Goal: Information Seeking & Learning: Find specific fact

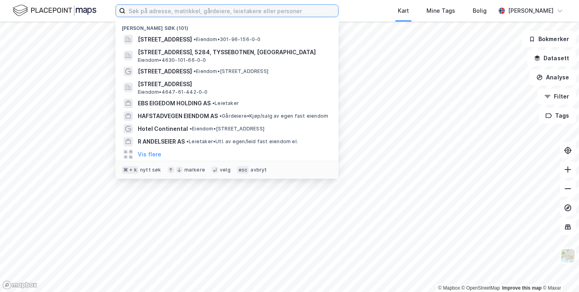
click at [174, 11] on input at bounding box center [231, 11] width 213 height 12
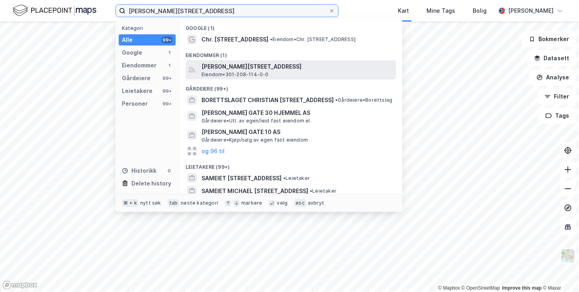
type input "[PERSON_NAME][STREET_ADDRESS]"
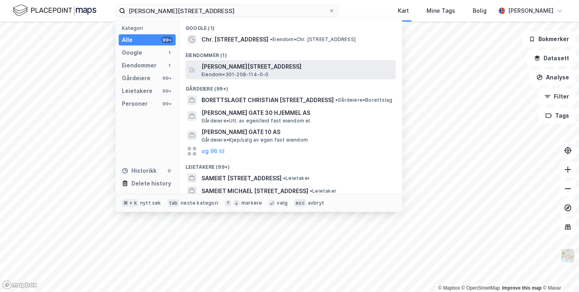
click at [212, 67] on span "[PERSON_NAME][STREET_ADDRESS]" at bounding box center [297, 67] width 191 height 10
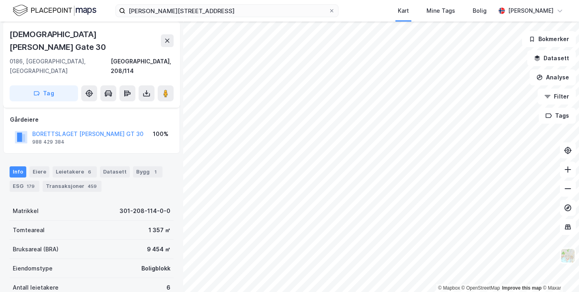
scroll to position [23, 0]
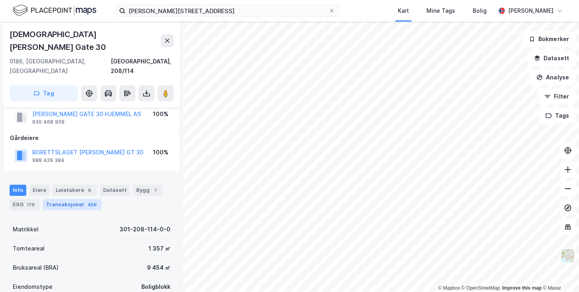
click at [77, 199] on div "Transaksjoner 459" at bounding box center [72, 204] width 59 height 11
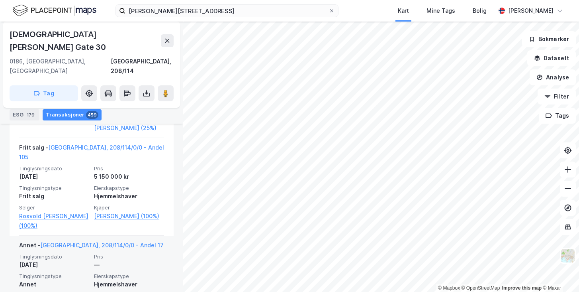
scroll to position [6273, 0]
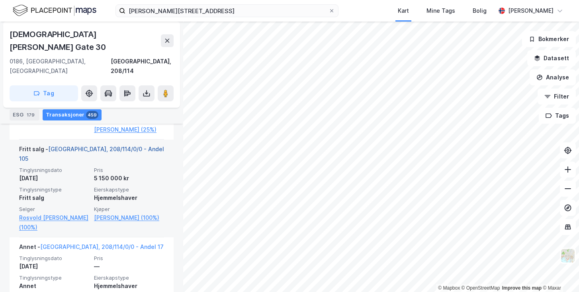
click at [74, 145] on link "[GEOGRAPHIC_DATA], 208/114/0/0 - Andel 105" at bounding box center [91, 153] width 145 height 16
drag, startPoint x: 133, startPoint y: 138, endPoint x: 144, endPoint y: 134, distance: 11.8
click at [144, 144] on div "Fritt salg - [GEOGRAPHIC_DATA], 208/114/0/0 - Andel 105" at bounding box center [91, 155] width 145 height 22
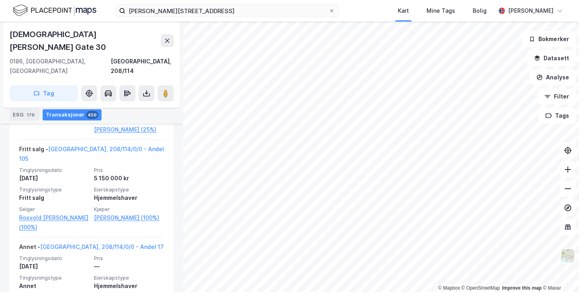
click at [22, 33] on div "[DEMOGRAPHIC_DATA][PERSON_NAME] Gate 30" at bounding box center [85, 40] width 151 height 25
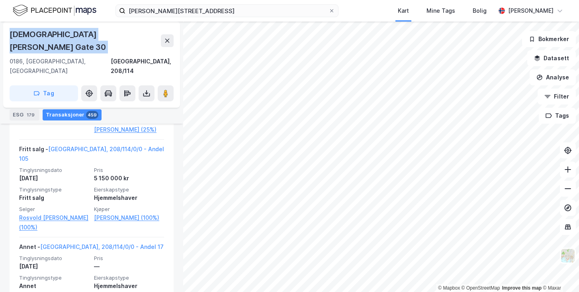
click at [22, 33] on div "[DEMOGRAPHIC_DATA][PERSON_NAME] Gate 30" at bounding box center [85, 40] width 151 height 25
copy div "[DEMOGRAPHIC_DATA][PERSON_NAME] Gate 30"
